Goal: Task Accomplishment & Management: Use online tool/utility

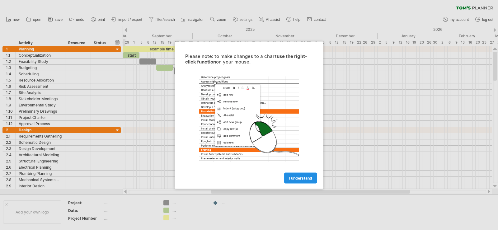
click at [299, 178] on span "I understand" at bounding box center [300, 178] width 23 height 5
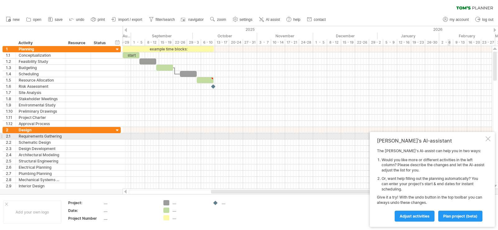
click at [490, 136] on div at bounding box center [488, 138] width 5 height 5
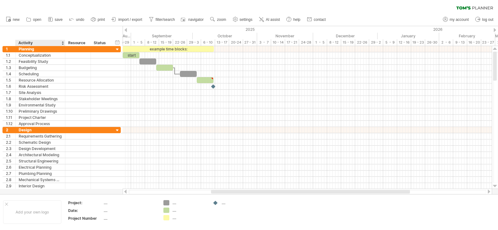
click at [34, 43] on div "Activity" at bounding box center [39, 43] width 43 height 6
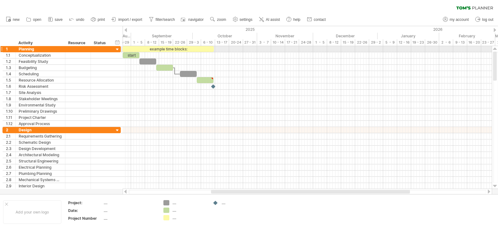
click at [118, 48] on div at bounding box center [118, 50] width 6 height 6
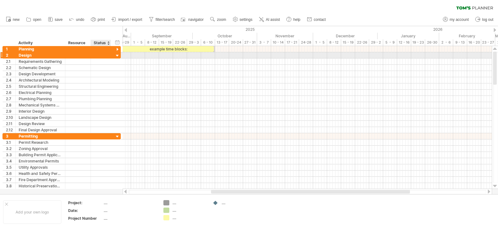
click at [118, 55] on div at bounding box center [118, 56] width 6 height 6
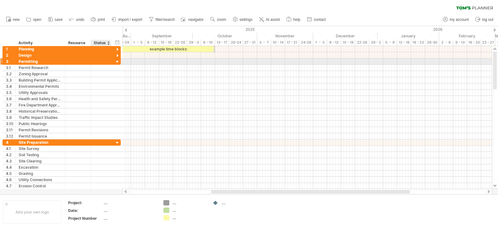
click at [117, 62] on div at bounding box center [118, 62] width 6 height 6
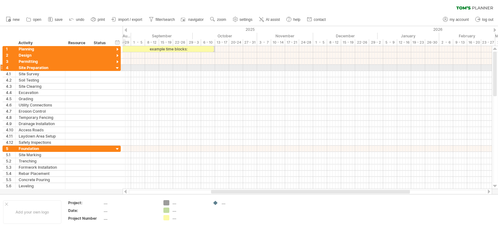
click at [119, 67] on div at bounding box center [118, 68] width 6 height 6
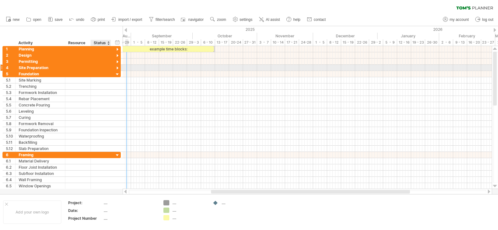
click at [117, 68] on div at bounding box center [118, 68] width 6 height 6
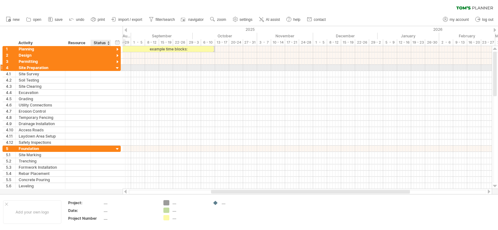
click at [117, 67] on div at bounding box center [118, 68] width 6 height 6
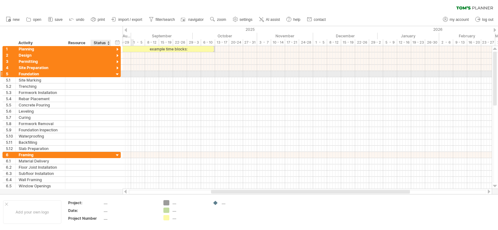
click at [116, 74] on div at bounding box center [118, 75] width 6 height 6
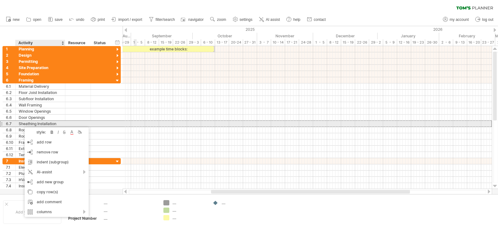
click at [21, 124] on div "Sheathing Installation" at bounding box center [40, 124] width 43 height 6
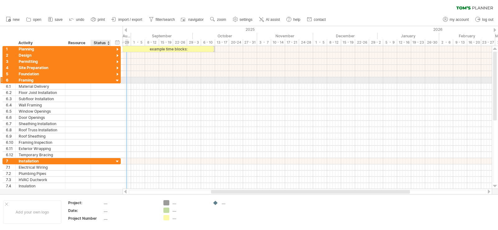
click at [116, 80] on div at bounding box center [118, 81] width 6 height 6
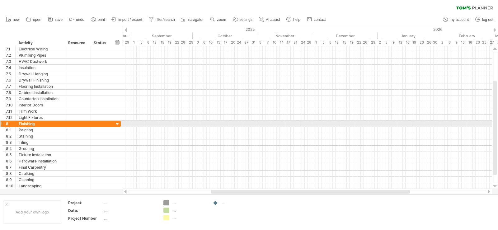
drag, startPoint x: 495, startPoint y: 118, endPoint x: 496, endPoint y: 127, distance: 8.4
click at [496, 127] on div at bounding box center [495, 128] width 4 height 94
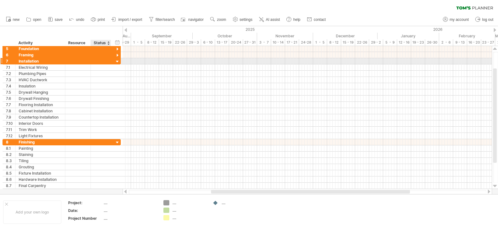
click at [117, 60] on div at bounding box center [118, 62] width 6 height 6
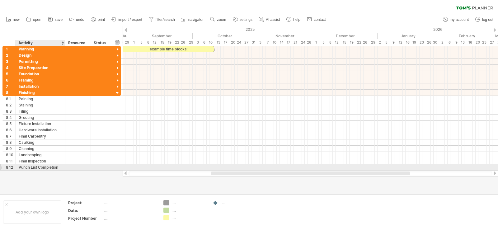
click at [51, 168] on div "Punch List Completion" at bounding box center [40, 167] width 43 height 6
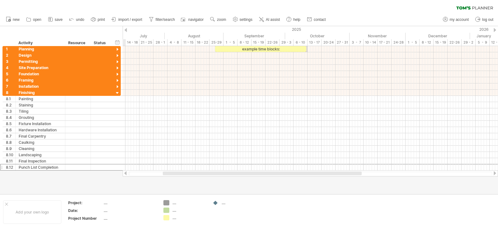
drag, startPoint x: 272, startPoint y: 173, endPoint x: 224, endPoint y: 172, distance: 48.3
click at [224, 172] on div at bounding box center [262, 174] width 199 height 4
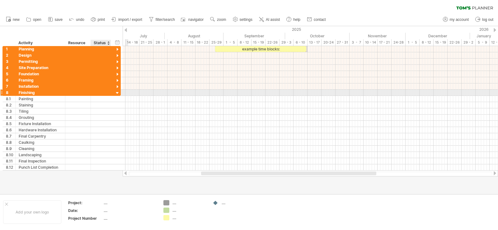
click at [117, 93] on div at bounding box center [118, 93] width 6 height 6
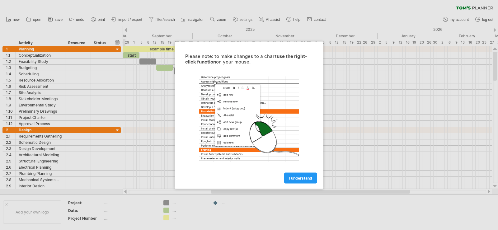
click at [301, 179] on span "I understand" at bounding box center [300, 178] width 23 height 5
